Goal: Information Seeking & Learning: Learn about a topic

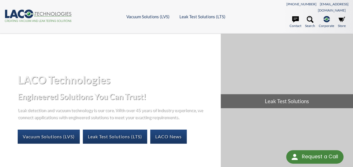
select select "Language Translate Widget"
click at [295, 16] on icon at bounding box center [295, 19] width 7 height 6
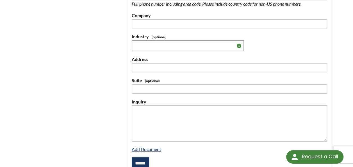
scroll to position [224, 0]
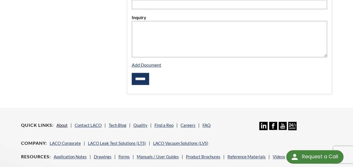
click at [61, 122] on link "About" at bounding box center [61, 124] width 11 height 5
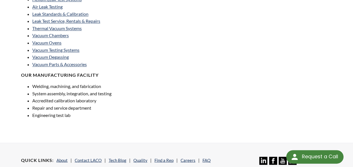
scroll to position [421, 0]
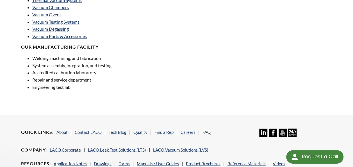
click at [205, 129] on link "FAQ" at bounding box center [206, 131] width 8 height 5
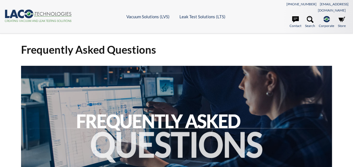
select select "Language Translate Widget"
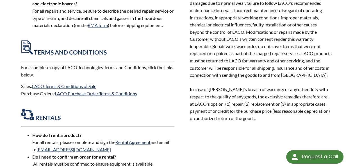
scroll to position [504, 0]
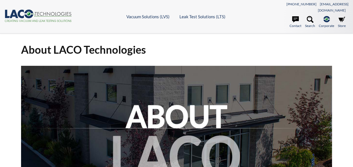
select select "Language Translate Widget"
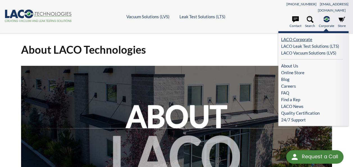
click at [285, 36] on link "LACO Corporate" at bounding box center [312, 39] width 62 height 7
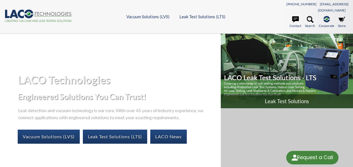
select select "Language Translate Widget"
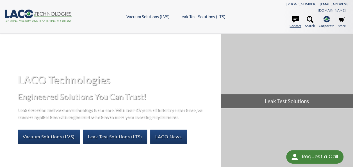
click at [295, 19] on link "Contact" at bounding box center [295, 22] width 12 height 12
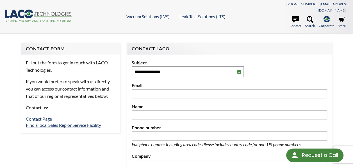
select select "Language Translate Widget"
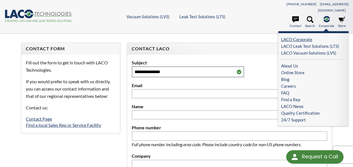
click at [300, 36] on link "LACO Corporate" at bounding box center [312, 39] width 62 height 7
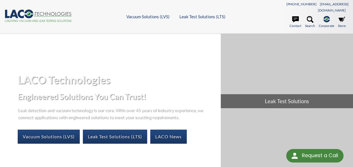
select select "Language Translate Widget"
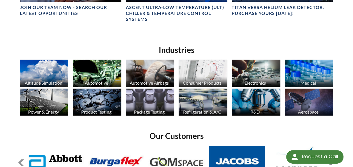
scroll to position [477, 0]
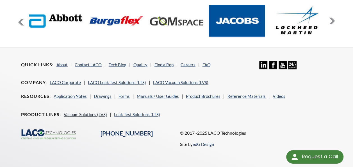
click at [91, 111] on link "Vacuum Solutions (LVS)" at bounding box center [85, 113] width 43 height 5
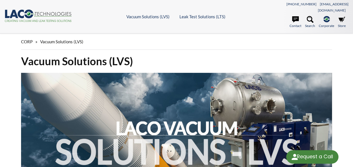
select select "Language Translate Widget"
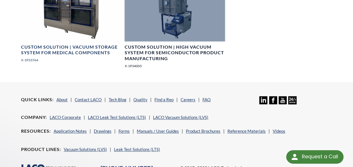
scroll to position [1347, 0]
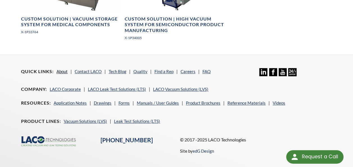
click at [61, 71] on link "About" at bounding box center [61, 71] width 11 height 5
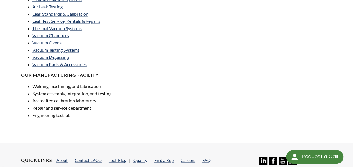
scroll to position [477, 0]
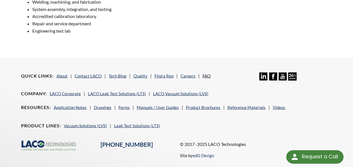
click at [204, 73] on link "FAQ" at bounding box center [206, 75] width 8 height 5
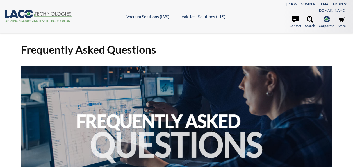
select select "Language Translate Widget"
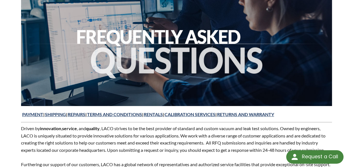
scroll to position [112, 0]
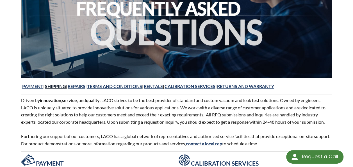
click at [61, 83] on link "SHIPPING" at bounding box center [55, 85] width 21 height 5
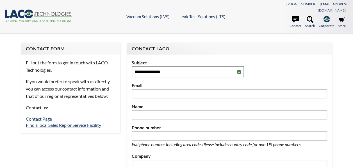
select select "Language Translate Widget"
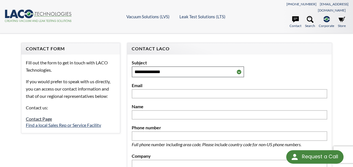
click at [37, 116] on link "Contact Page" at bounding box center [39, 118] width 26 height 5
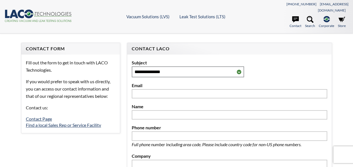
select select "Language Translate Widget"
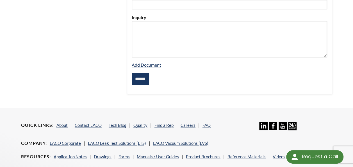
scroll to position [252, 0]
